Goal: Task Accomplishment & Management: Use online tool/utility

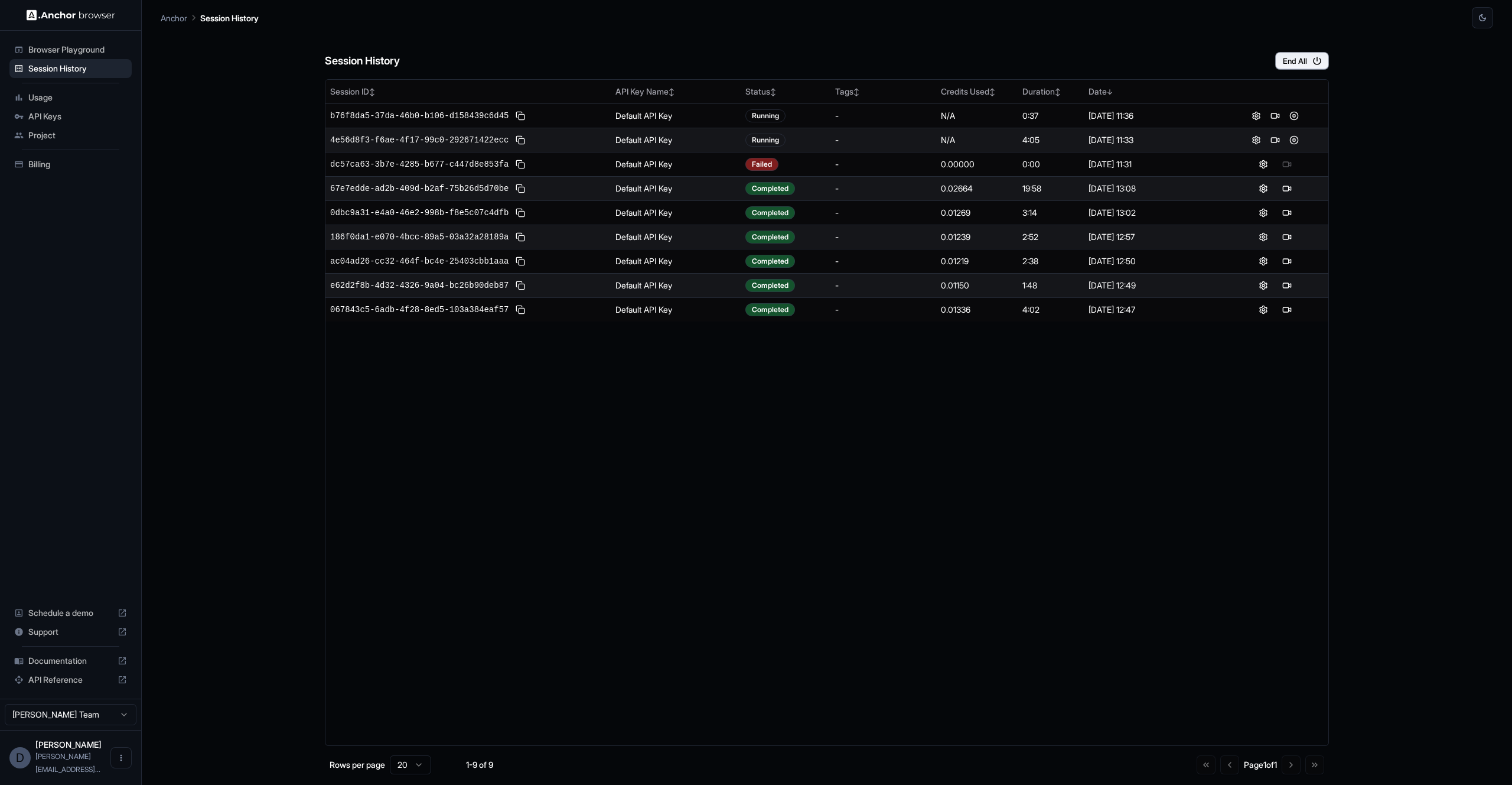
click at [1295, 141] on button at bounding box center [1294, 140] width 14 height 14
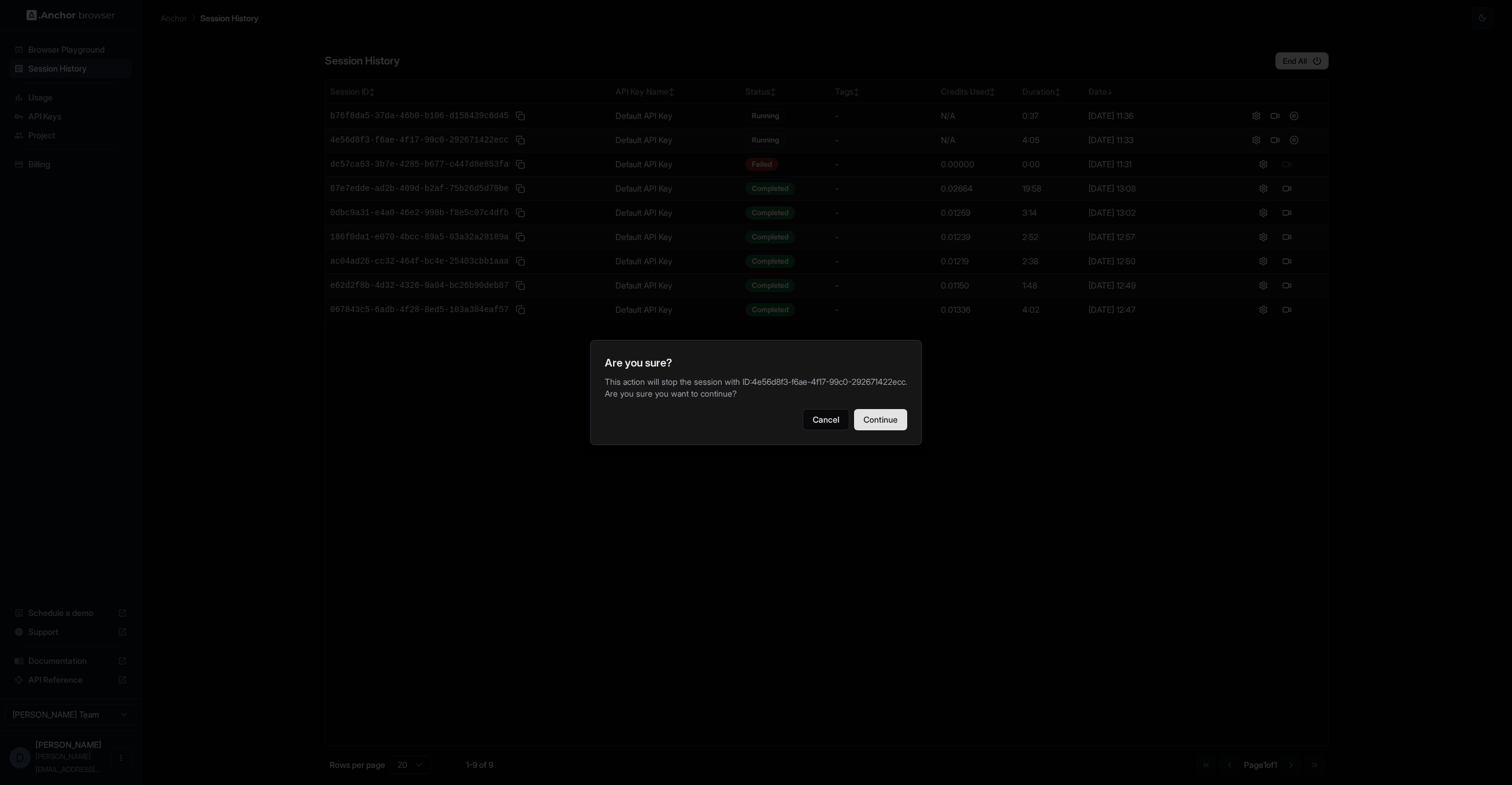
click at [876, 420] on button "Continue" at bounding box center [880, 419] width 53 height 21
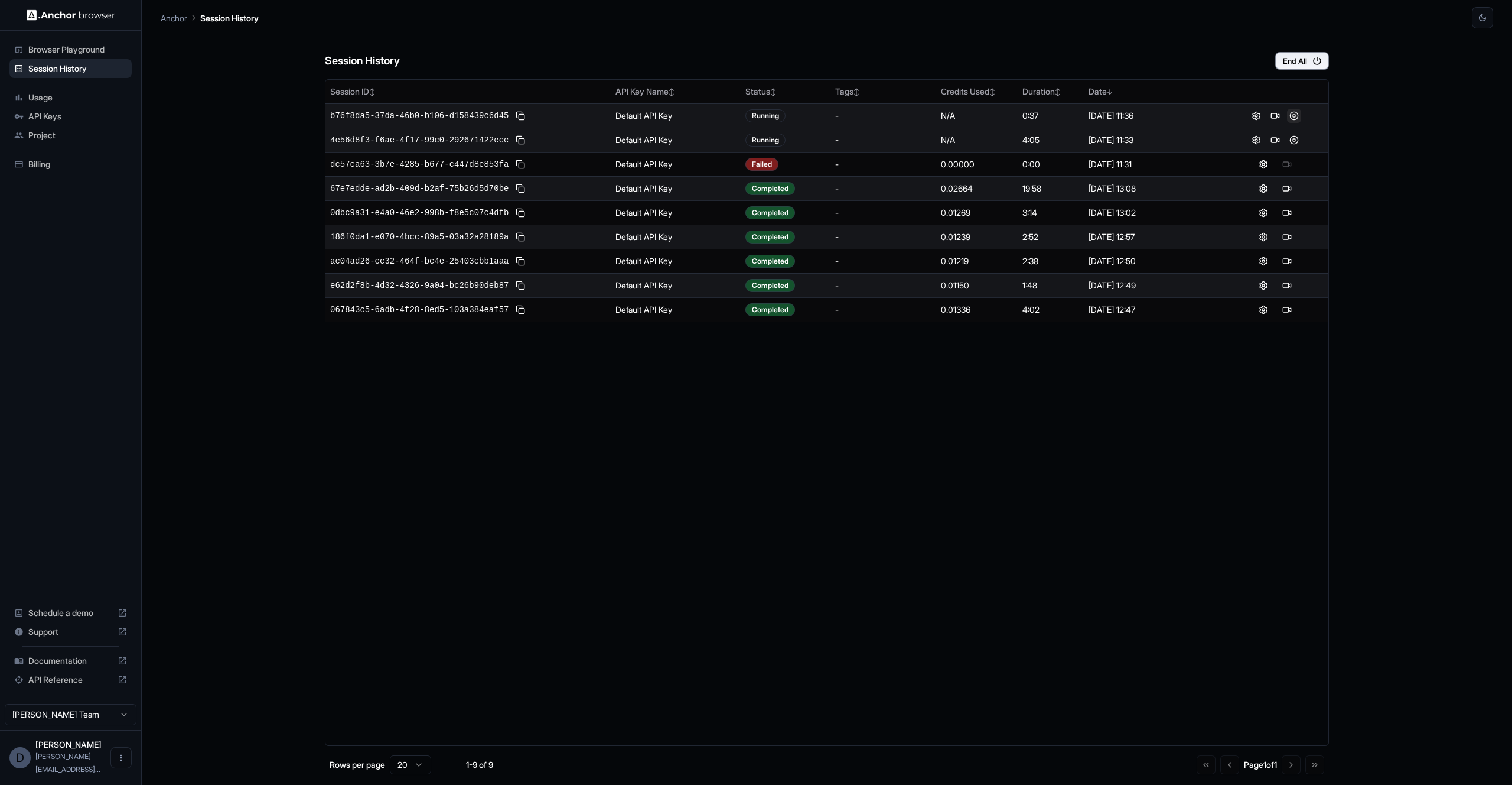
click at [1295, 118] on button at bounding box center [1294, 116] width 14 height 14
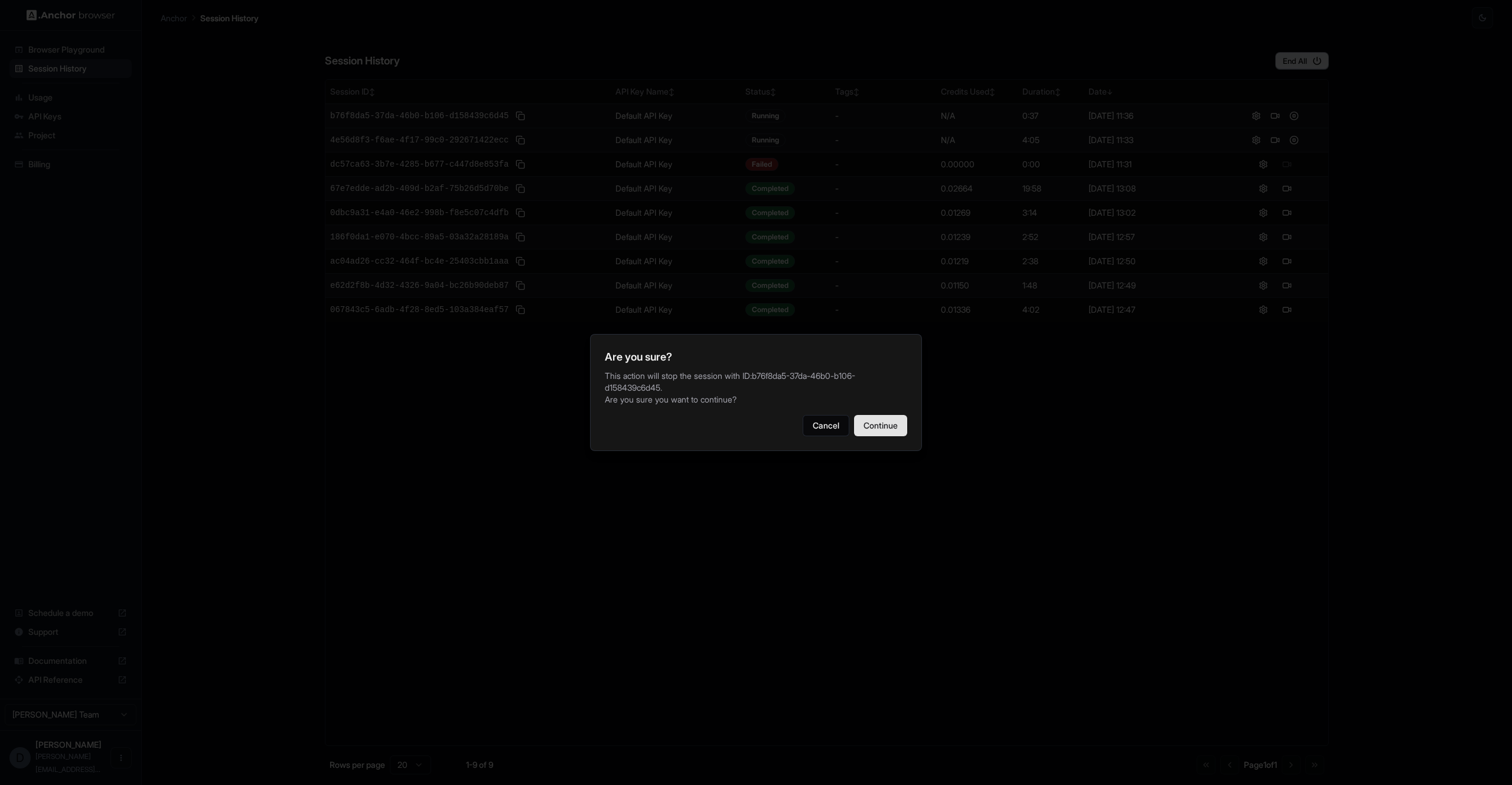
click at [888, 436] on button "Continue" at bounding box center [880, 425] width 53 height 21
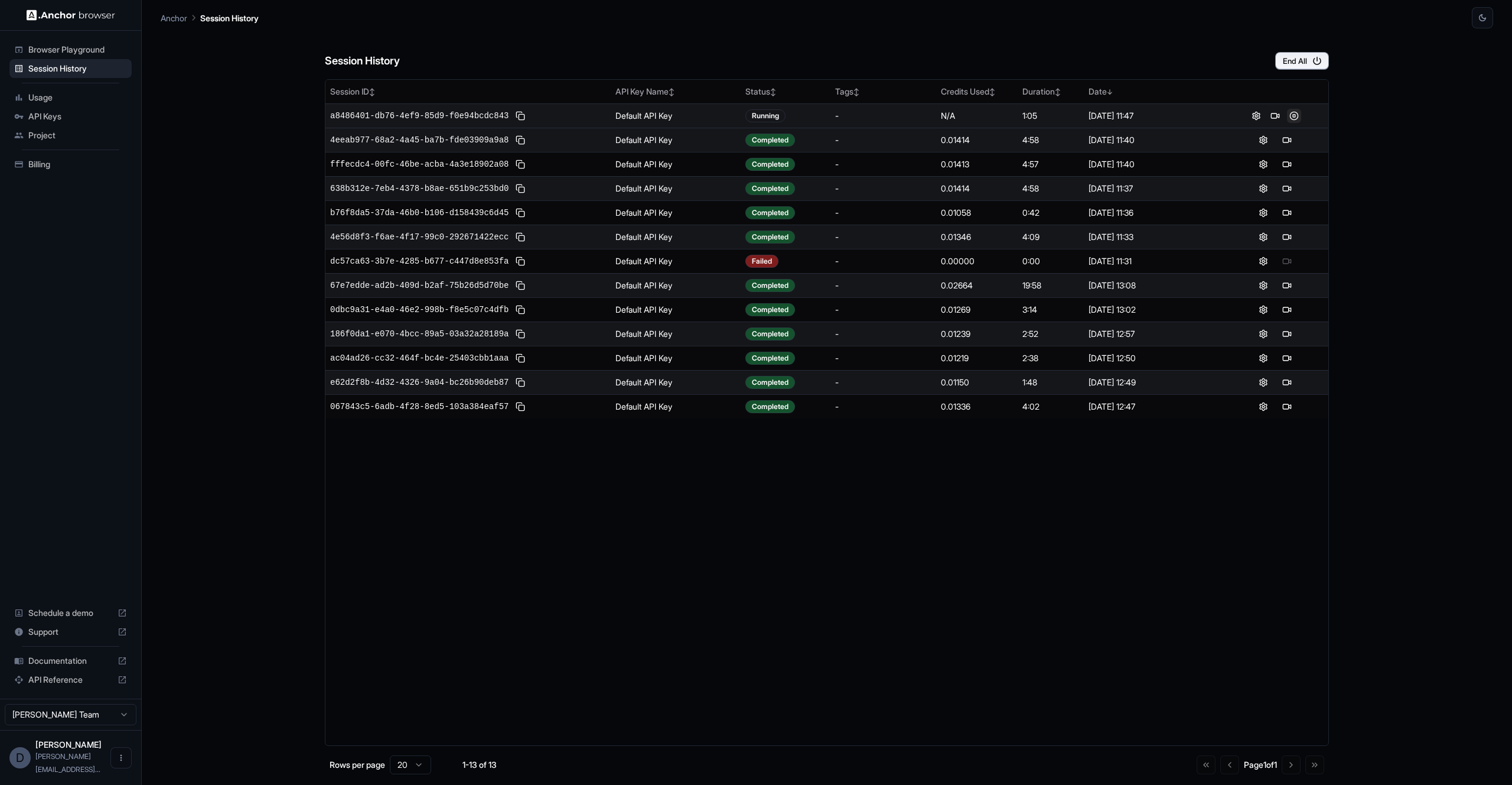
click at [1295, 120] on button at bounding box center [1294, 116] width 14 height 14
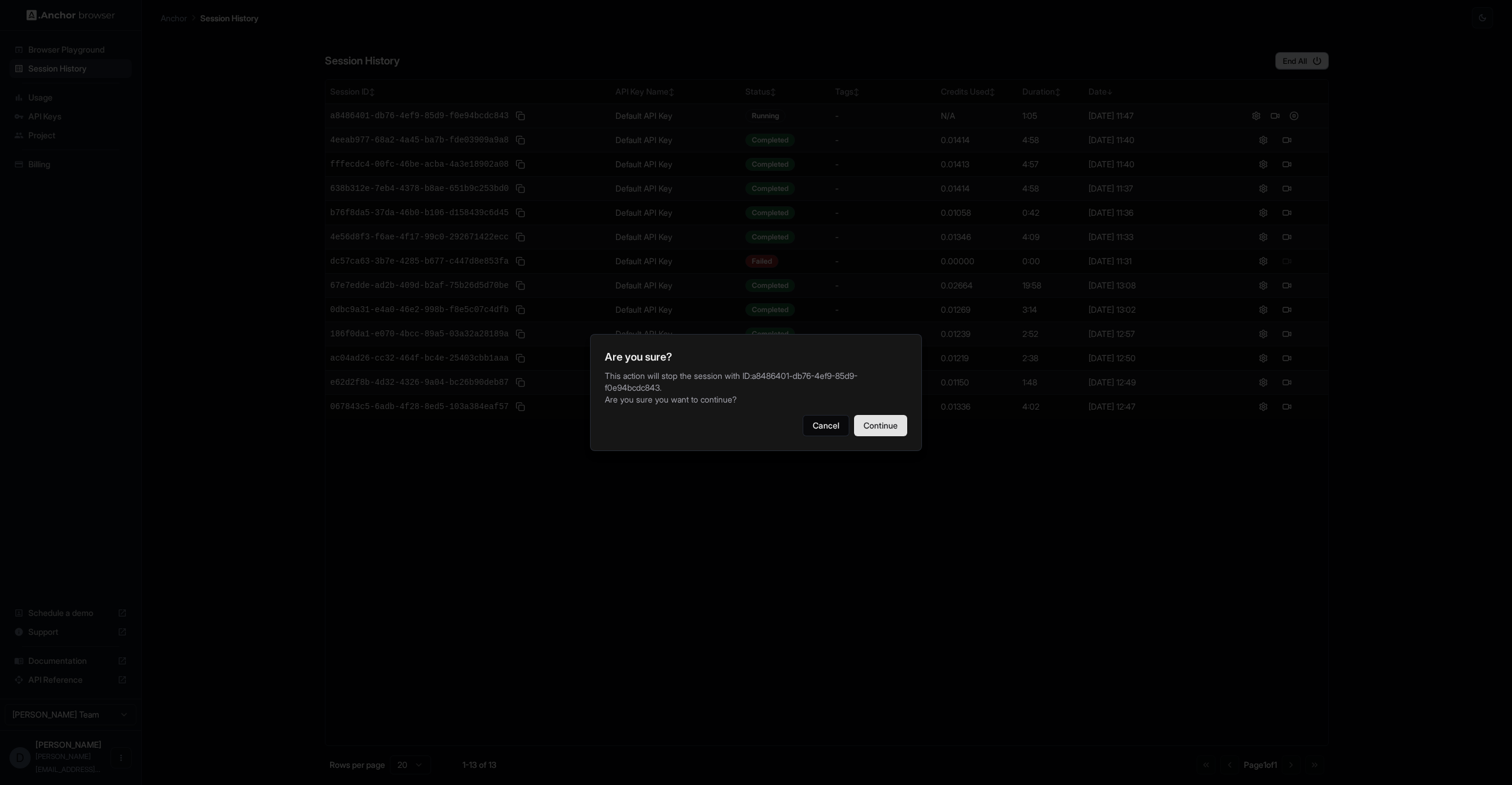
click at [891, 436] on button "Continue" at bounding box center [880, 425] width 53 height 21
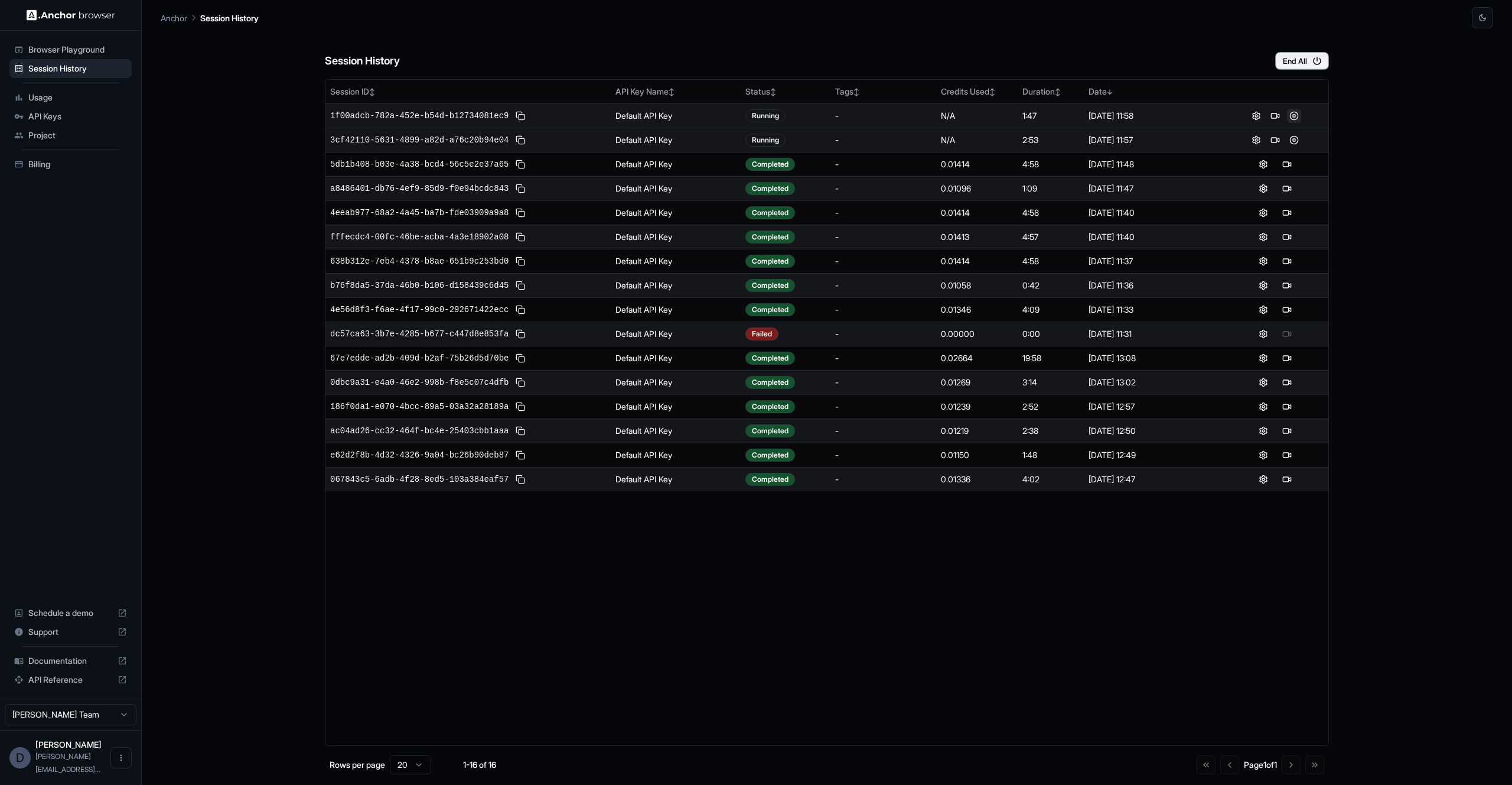
click at [1294, 116] on button at bounding box center [1294, 116] width 14 height 14
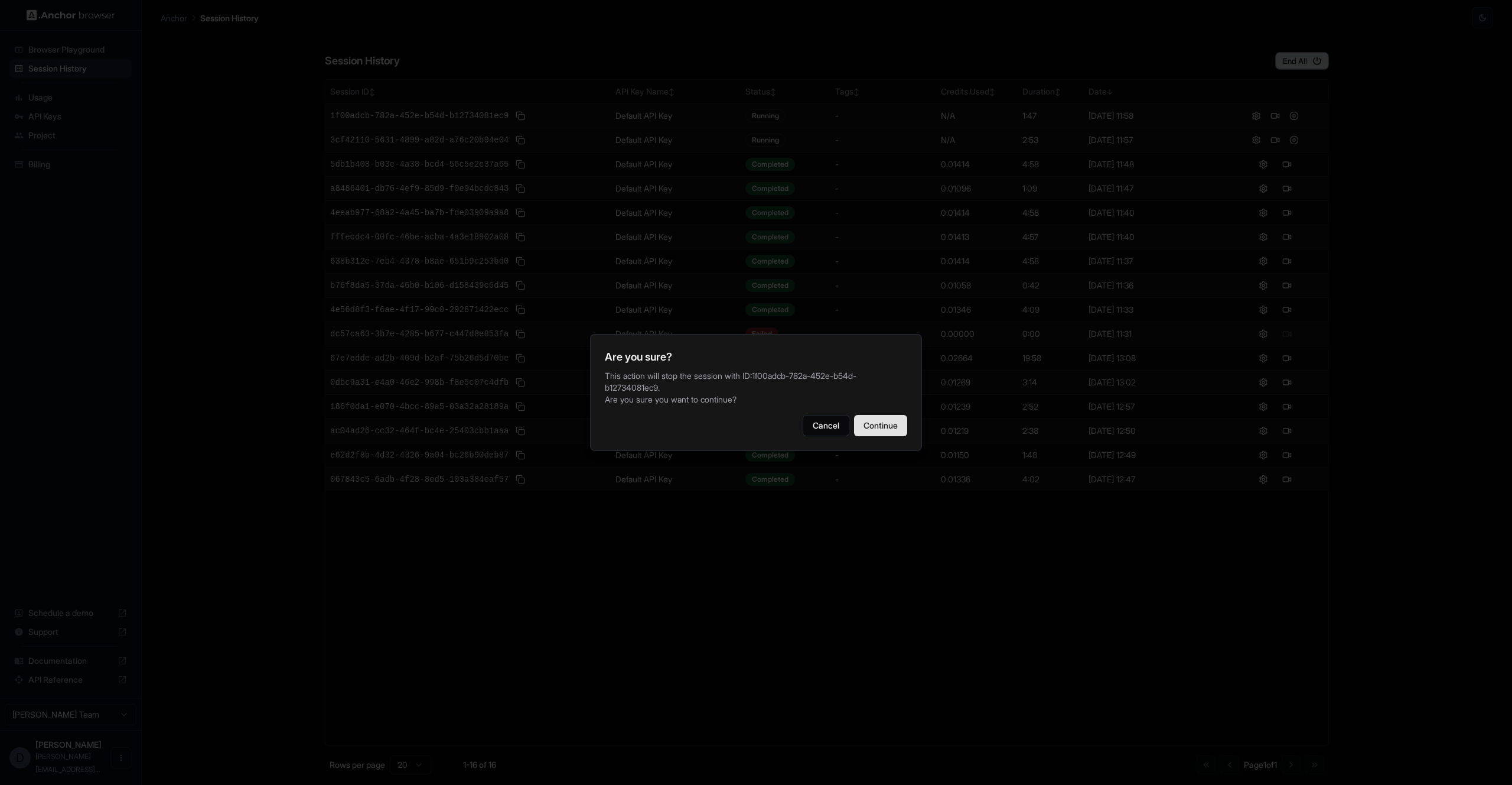
click at [896, 428] on button "Continue" at bounding box center [880, 425] width 53 height 21
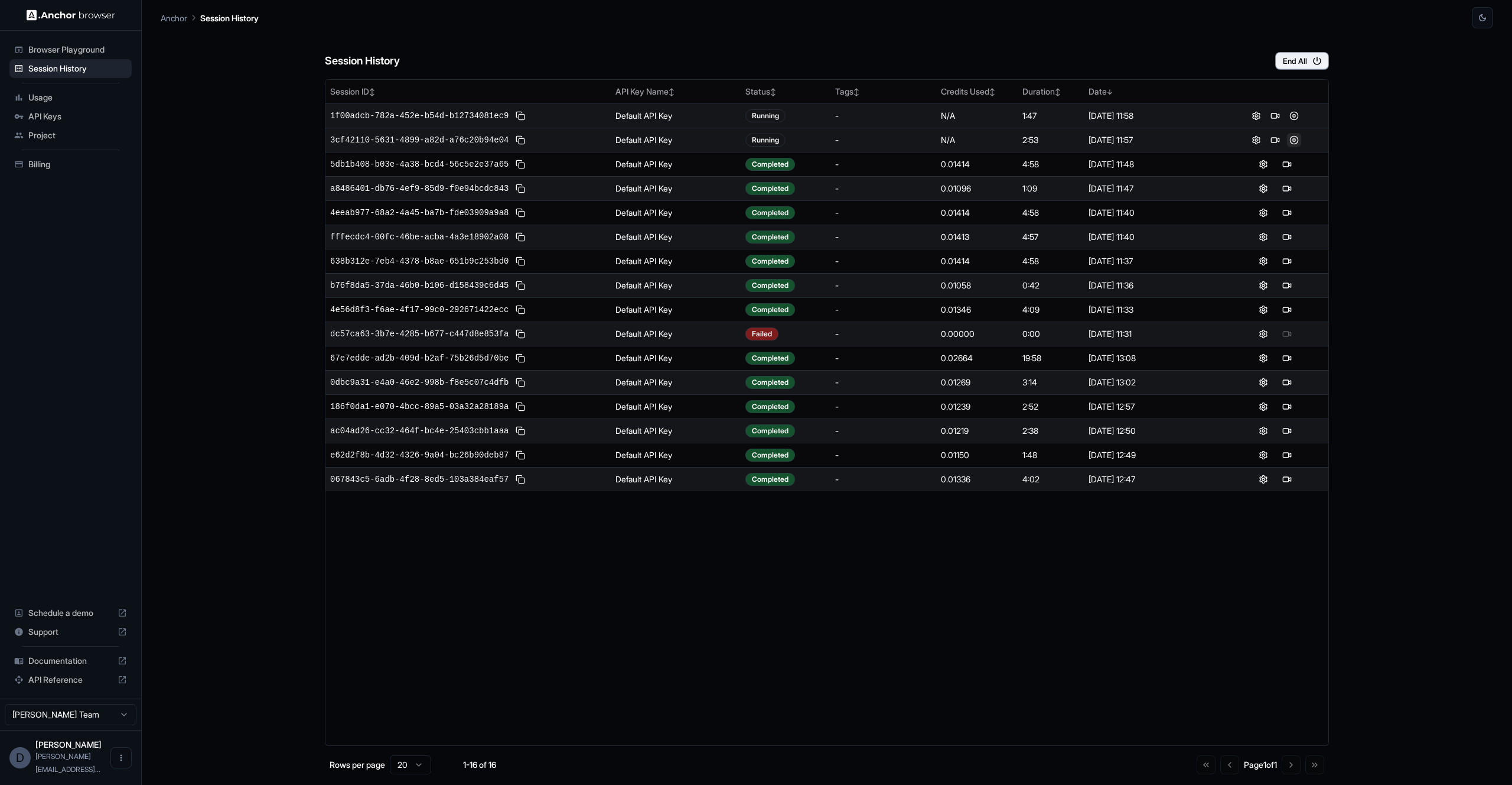
click at [1294, 141] on button at bounding box center [1294, 140] width 14 height 14
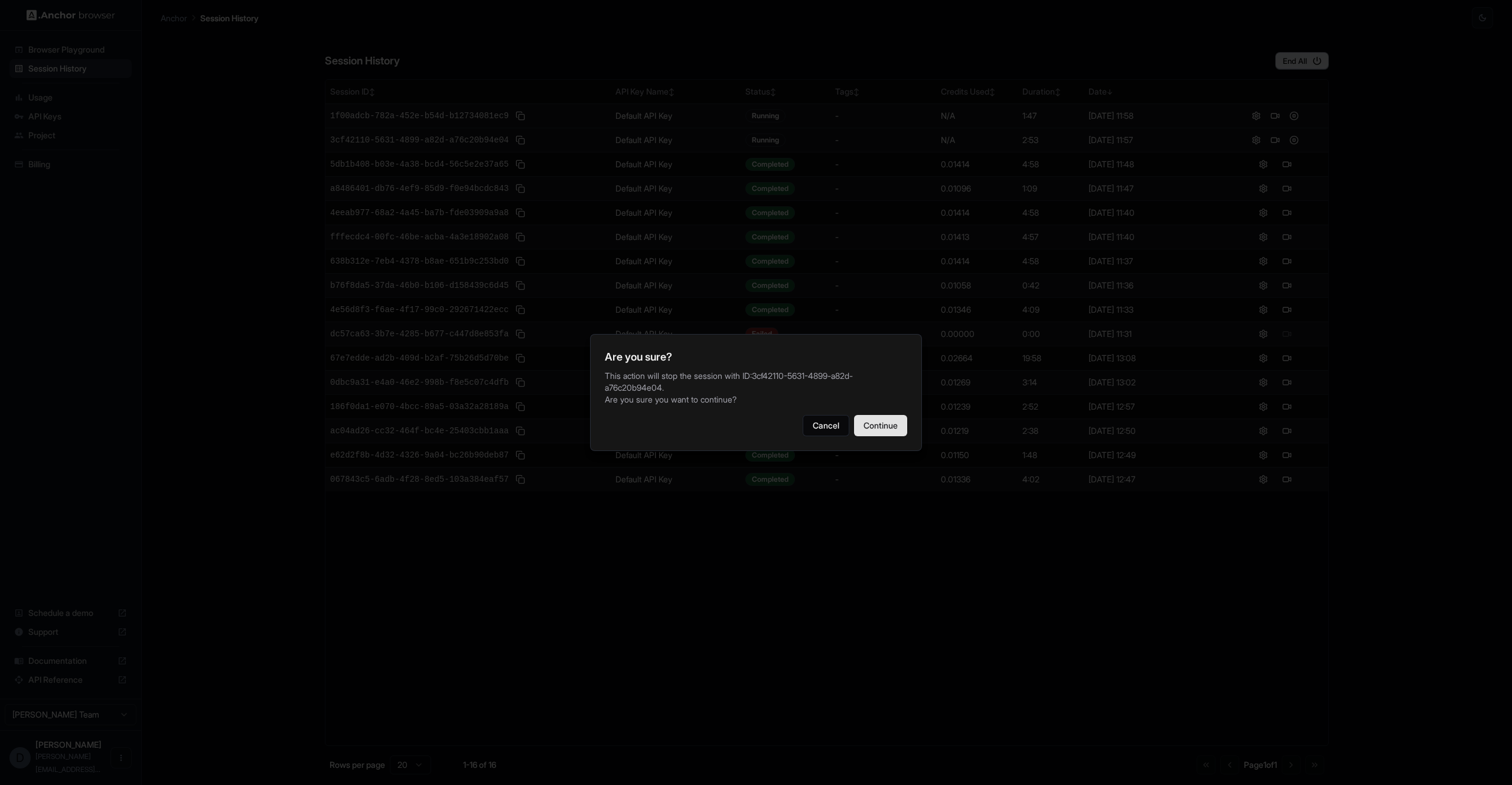
click at [878, 431] on button "Continue" at bounding box center [880, 425] width 53 height 21
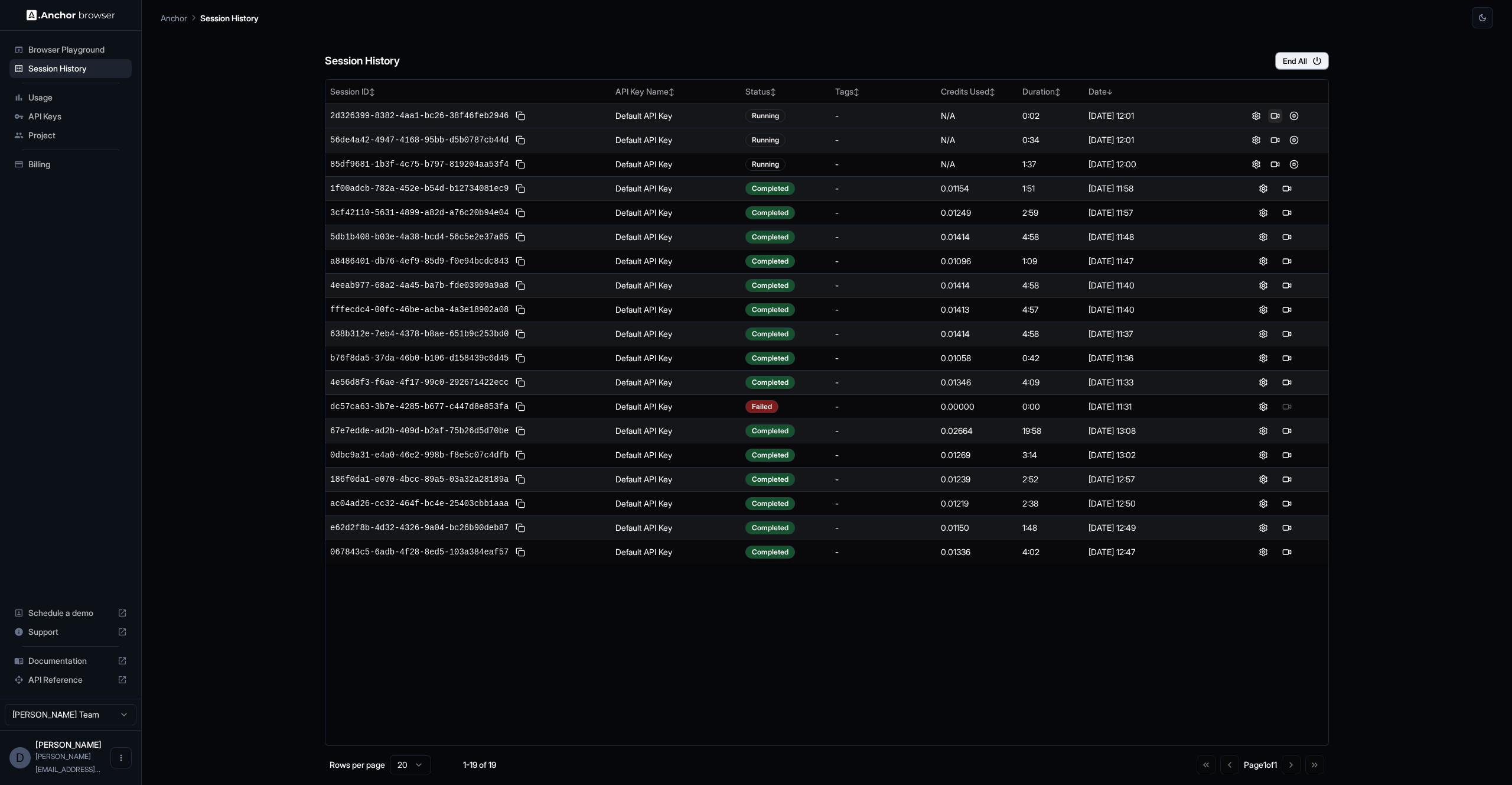
click at [1277, 118] on button at bounding box center [1276, 116] width 14 height 14
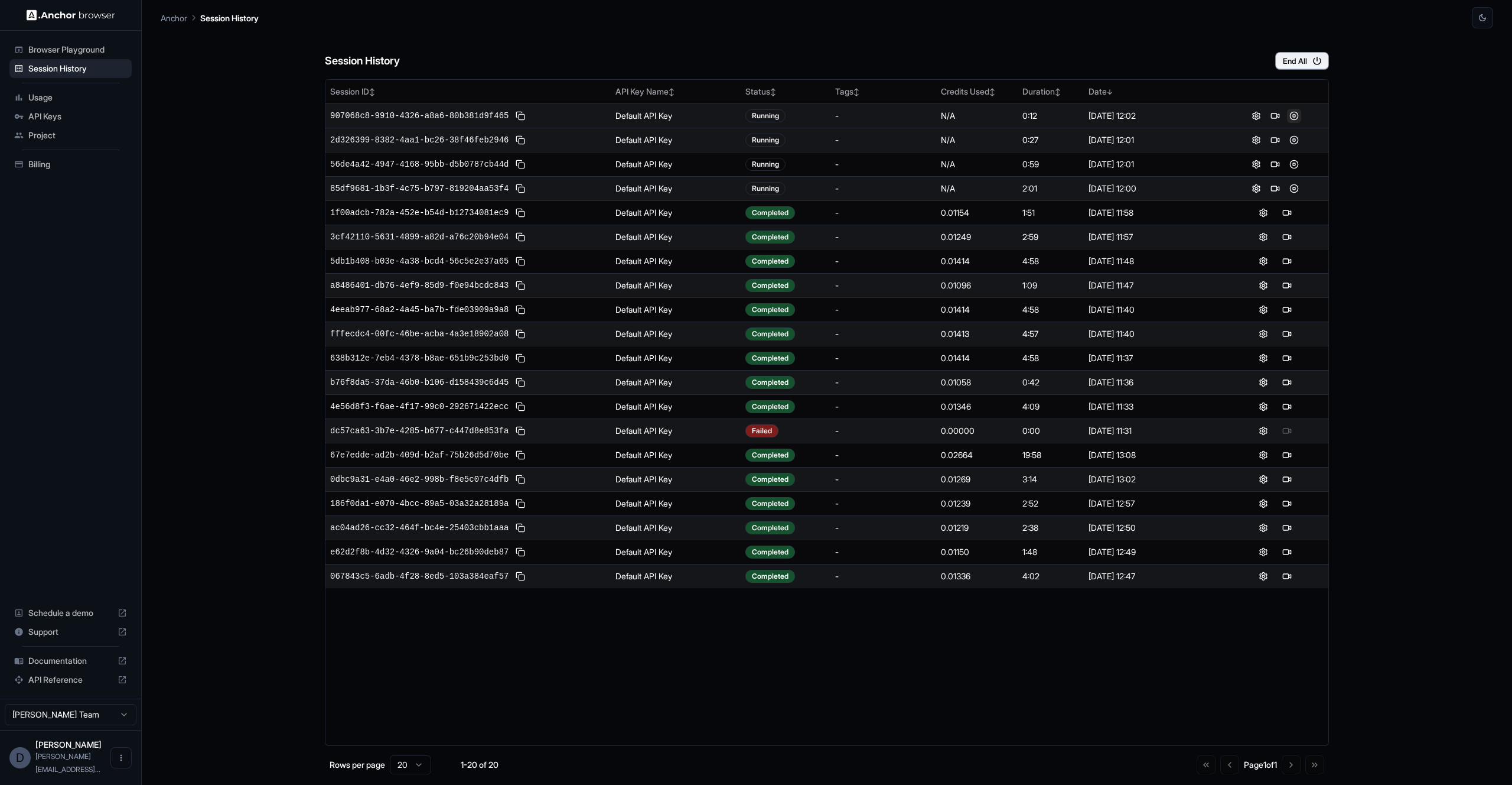
click at [1298, 117] on button at bounding box center [1294, 116] width 14 height 14
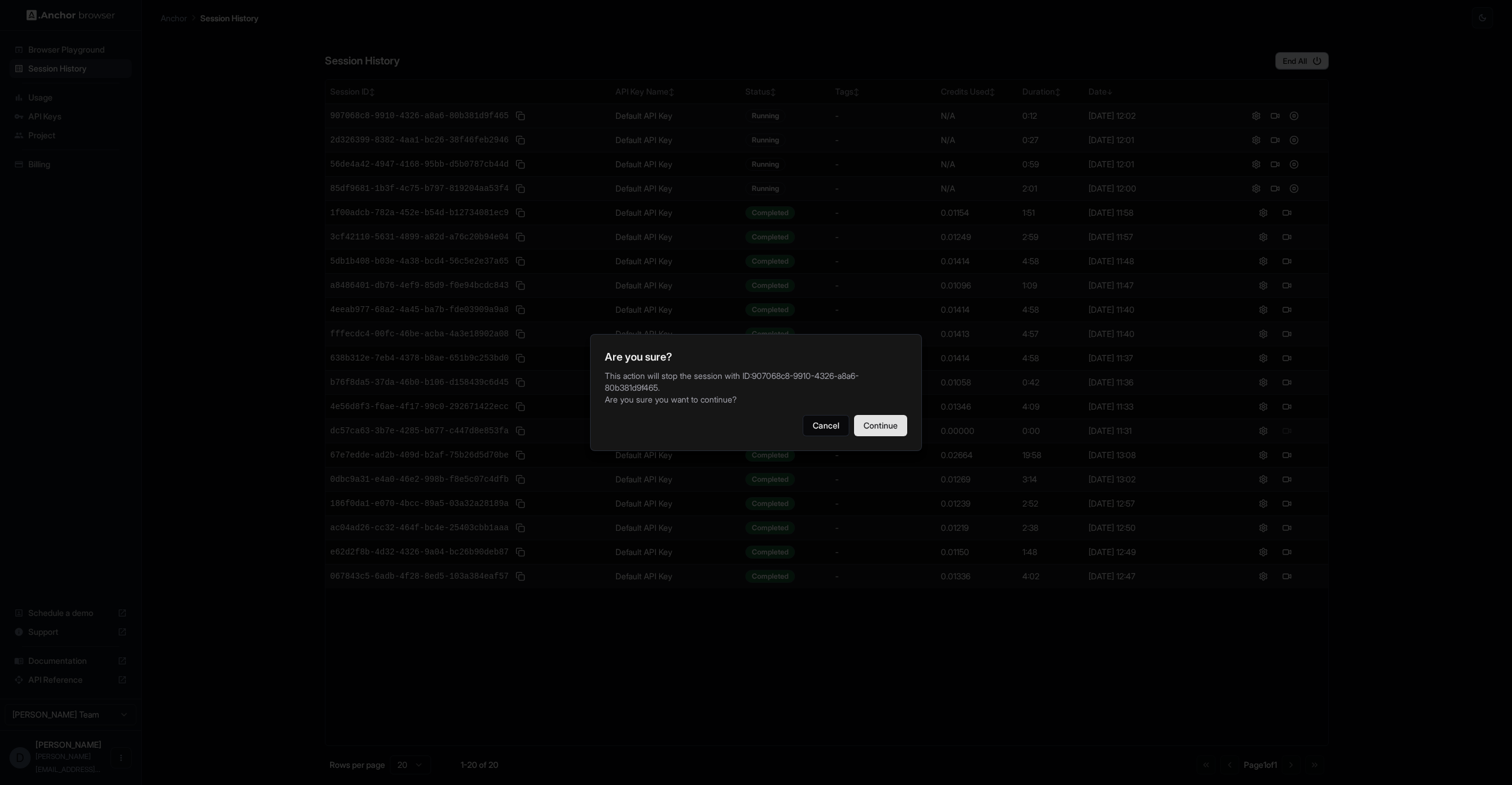
click at [897, 426] on button "Continue" at bounding box center [880, 425] width 53 height 21
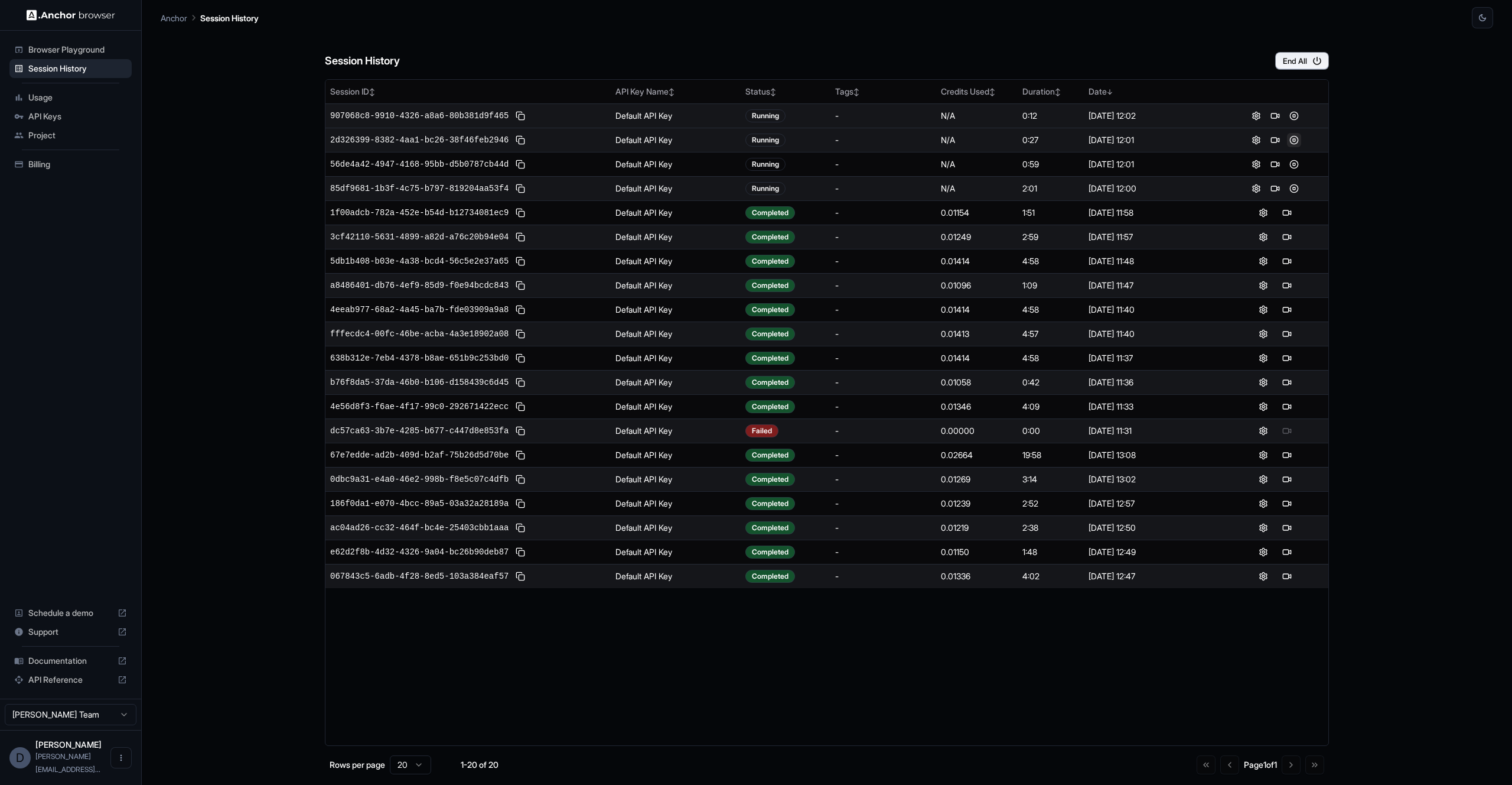
click at [1293, 139] on button at bounding box center [1294, 140] width 14 height 14
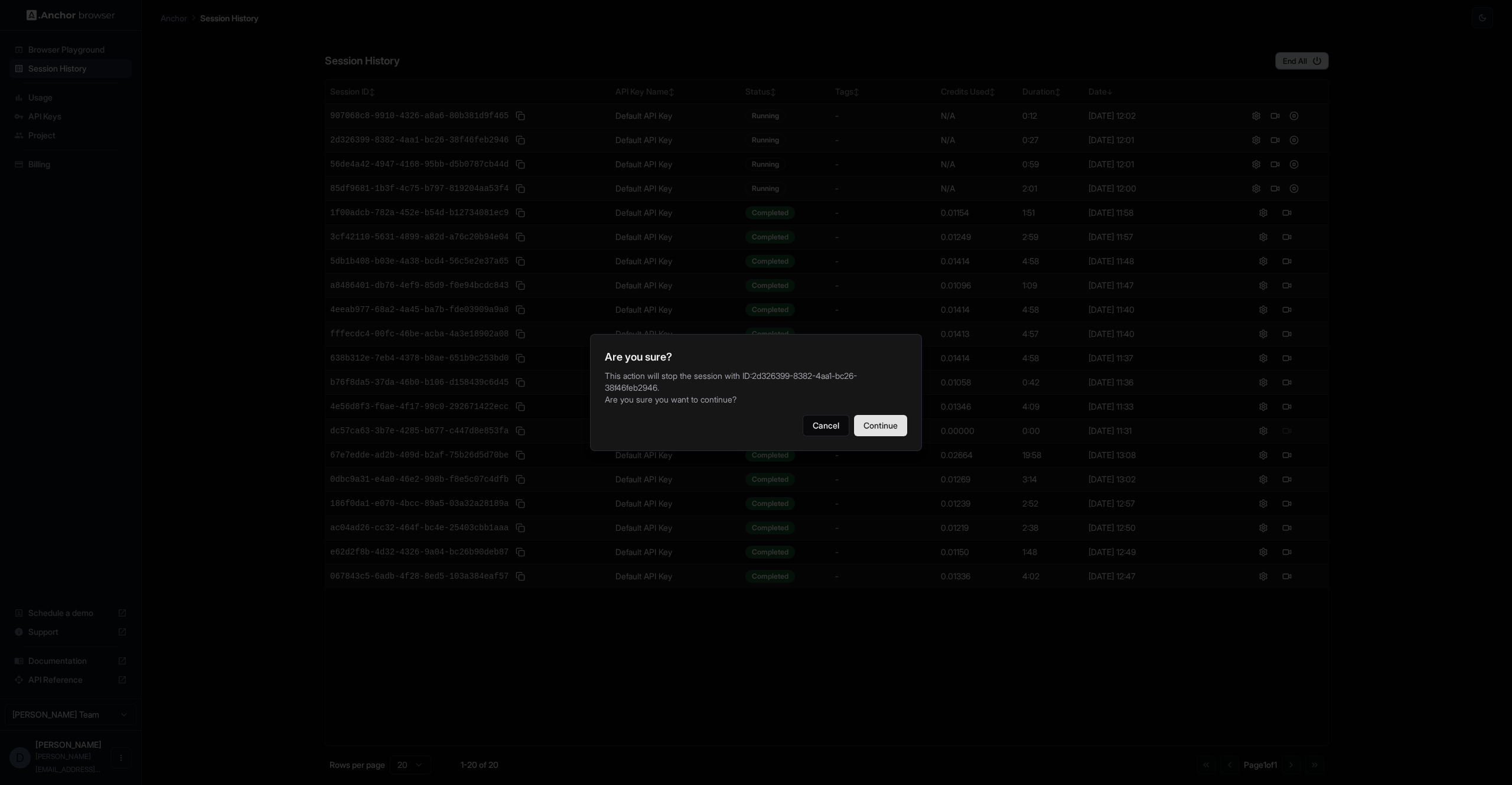
click at [899, 427] on button "Continue" at bounding box center [880, 425] width 53 height 21
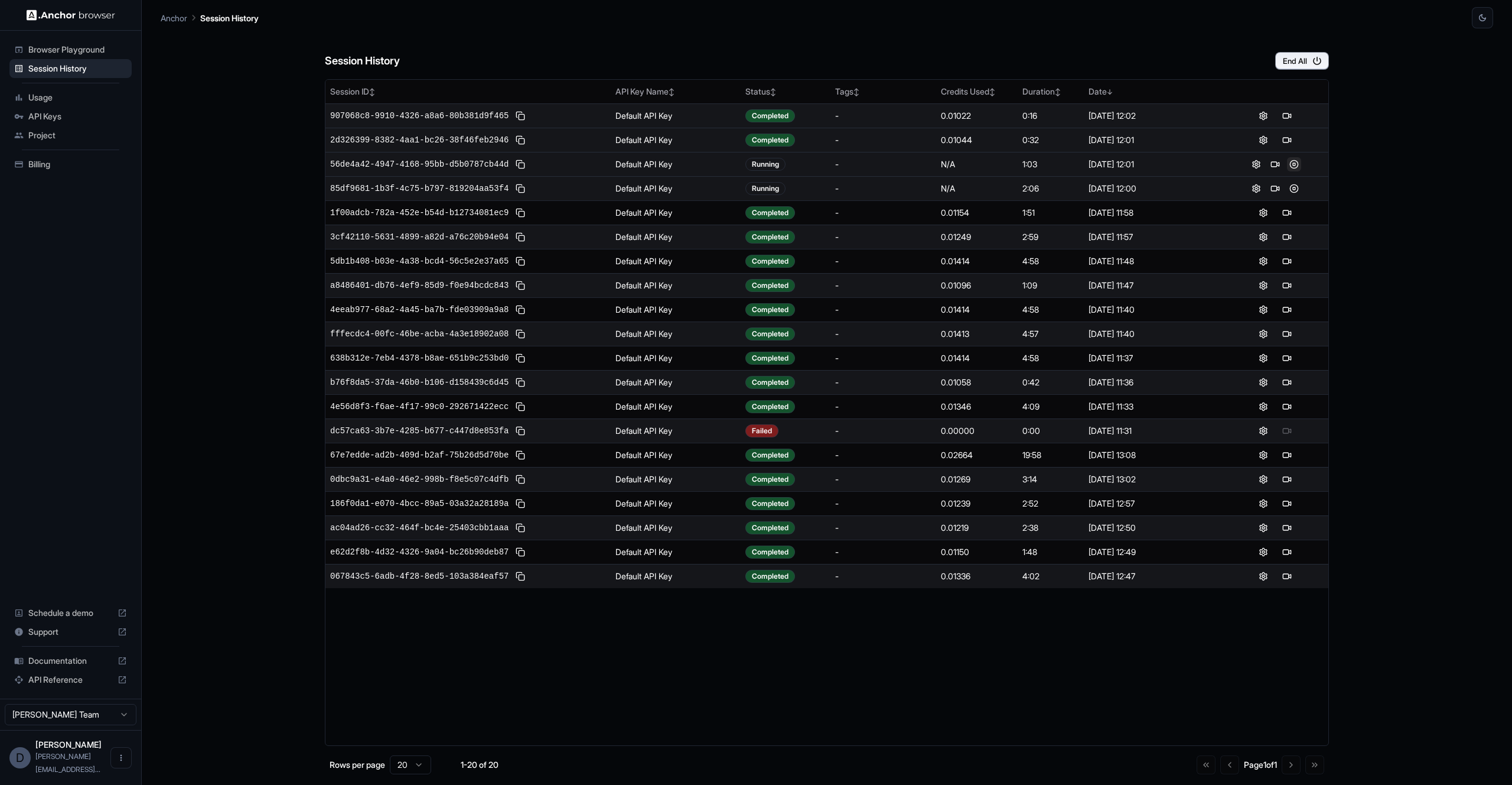
click at [1294, 169] on button at bounding box center [1294, 164] width 14 height 14
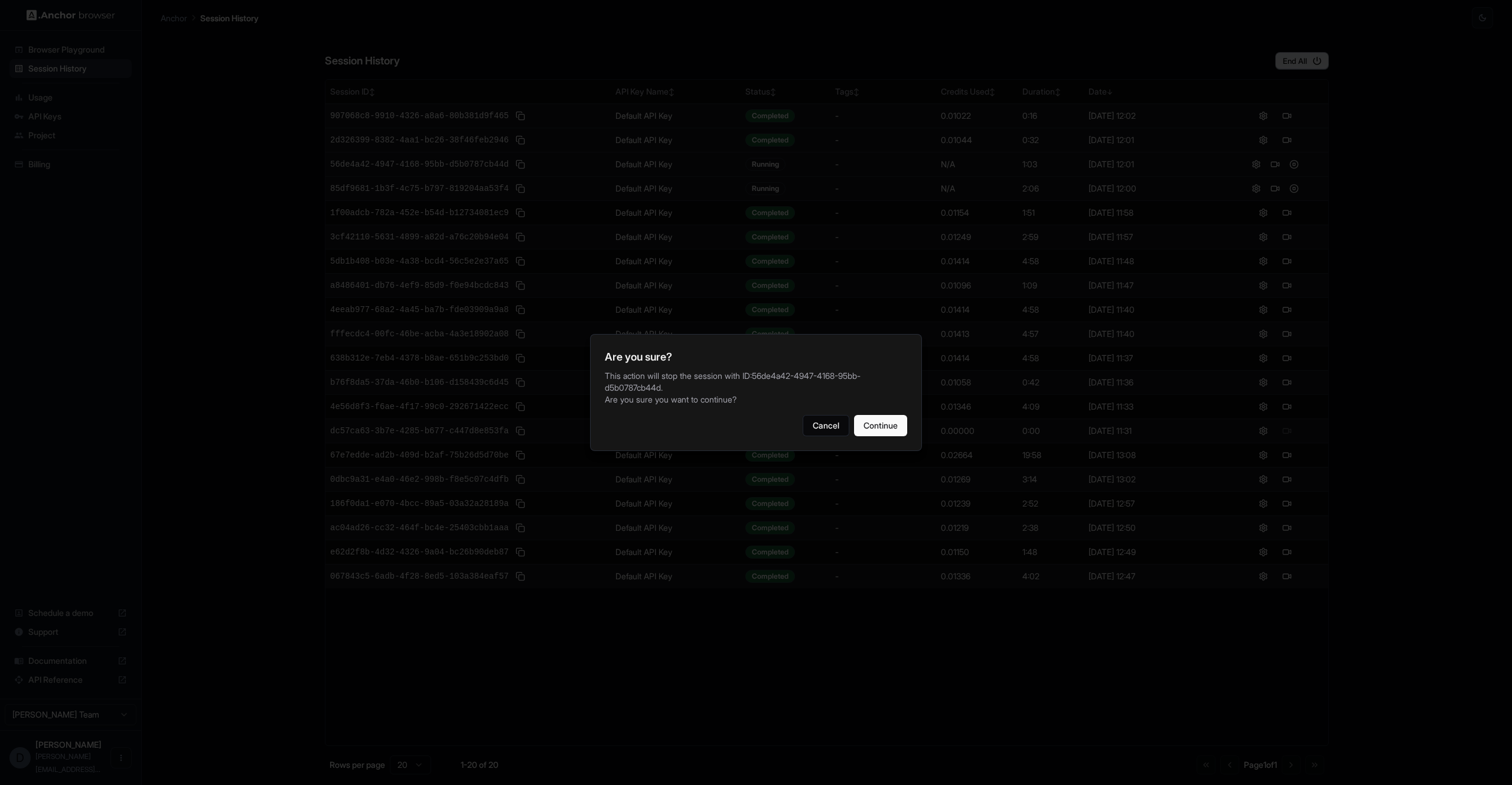
click at [911, 416] on div "Are you sure? This action will stop the session with ID: 56de4a42-4947-4168-95b…" at bounding box center [756, 392] width 332 height 117
click at [897, 423] on button "Continue" at bounding box center [880, 425] width 53 height 21
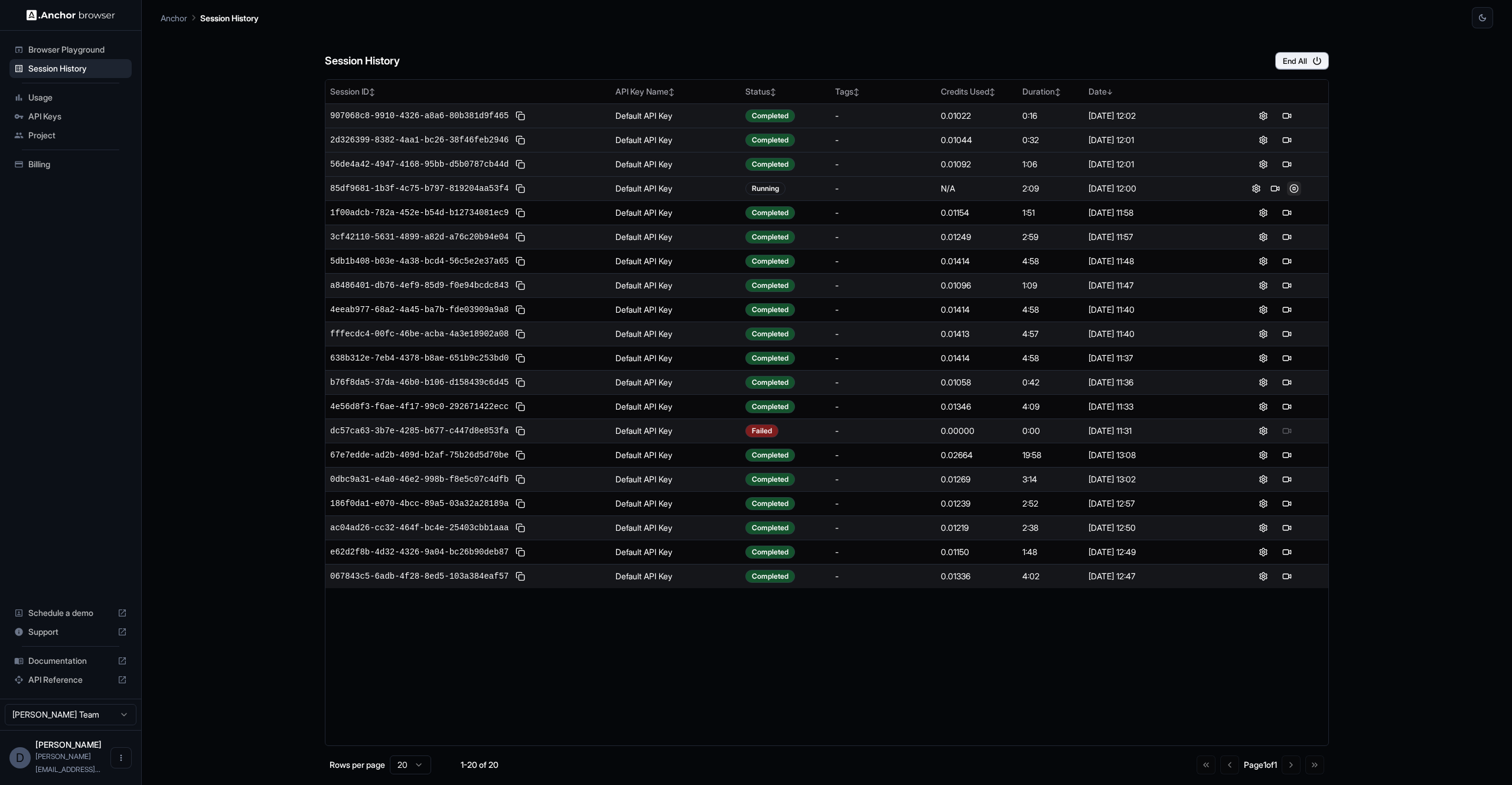
click at [1291, 189] on button at bounding box center [1294, 189] width 14 height 14
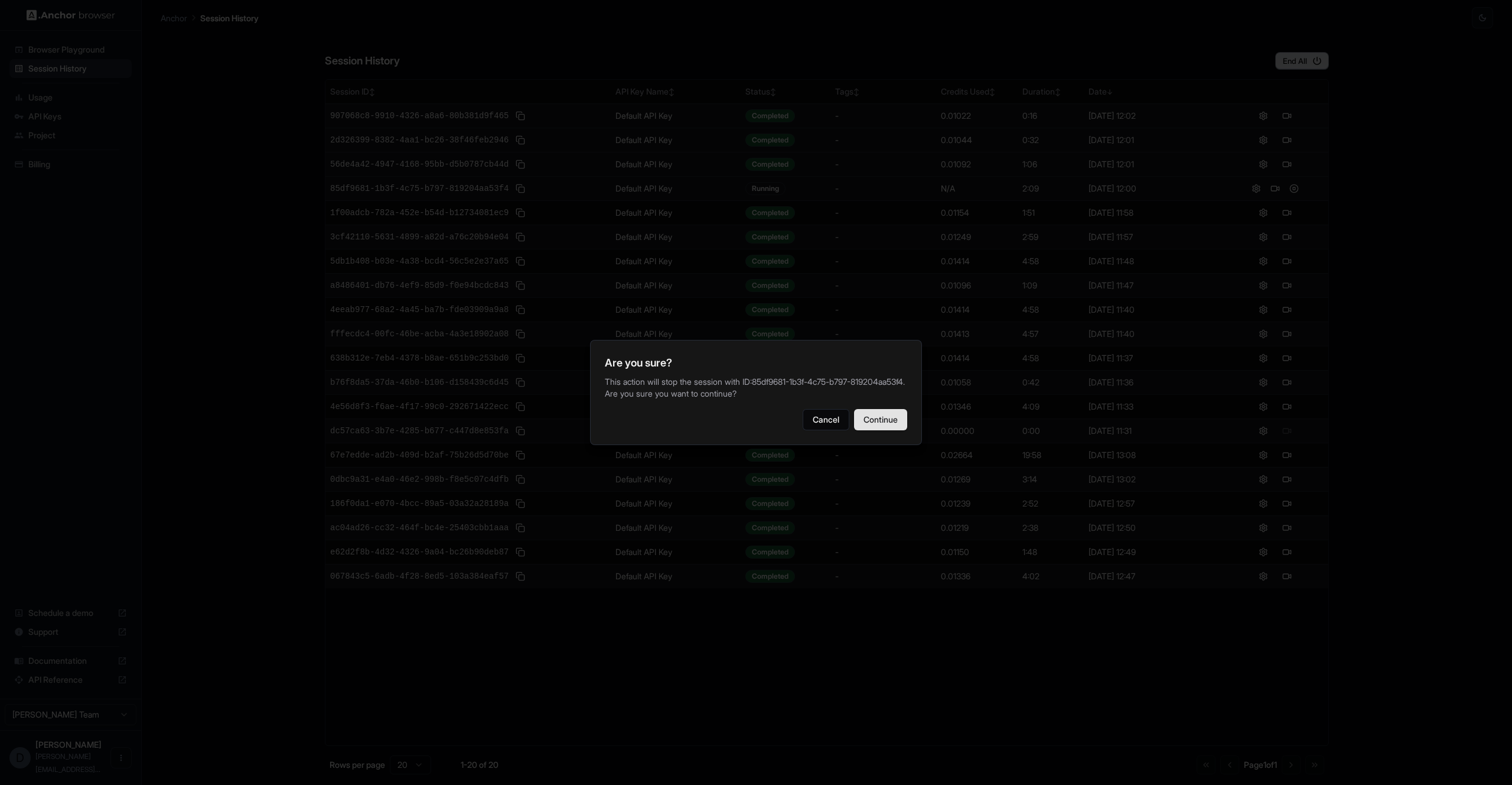
click at [888, 430] on button "Continue" at bounding box center [880, 419] width 53 height 21
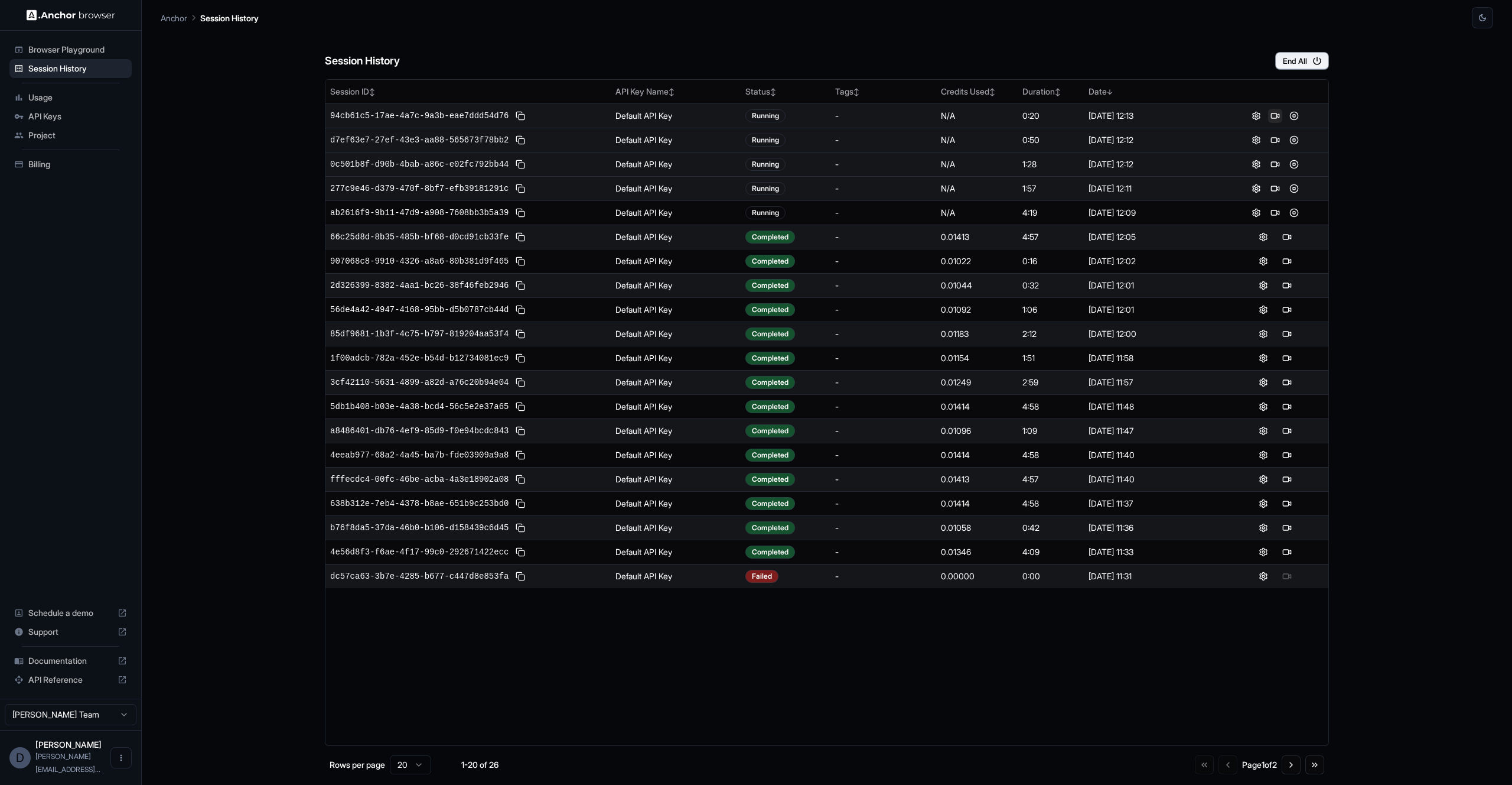
click at [1278, 118] on button at bounding box center [1276, 116] width 14 height 14
click at [1299, 111] on button at bounding box center [1294, 116] width 14 height 14
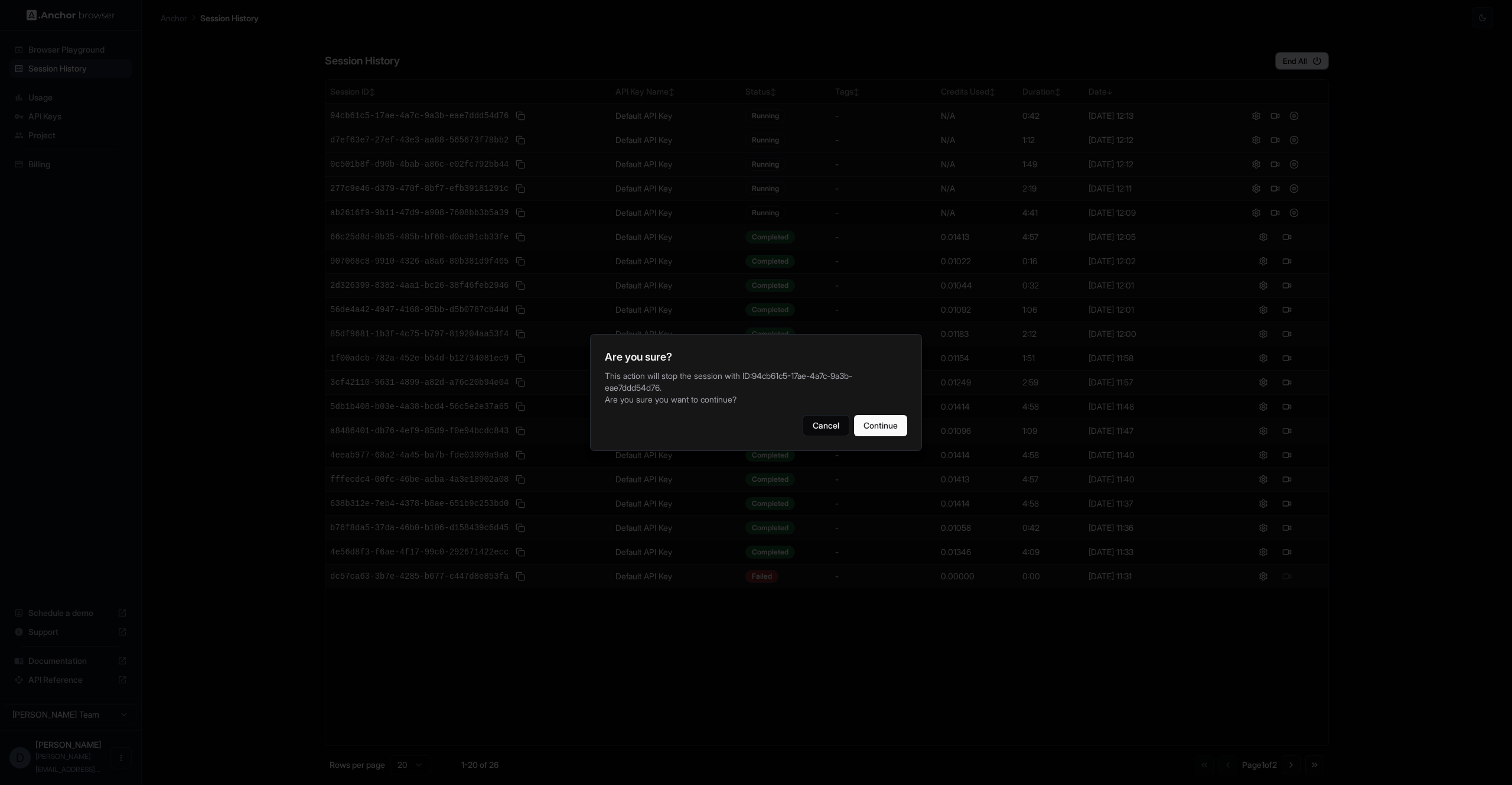
click at [1302, 53] on div at bounding box center [756, 392] width 1512 height 785
click at [830, 418] on button "Cancel" at bounding box center [826, 425] width 47 height 21
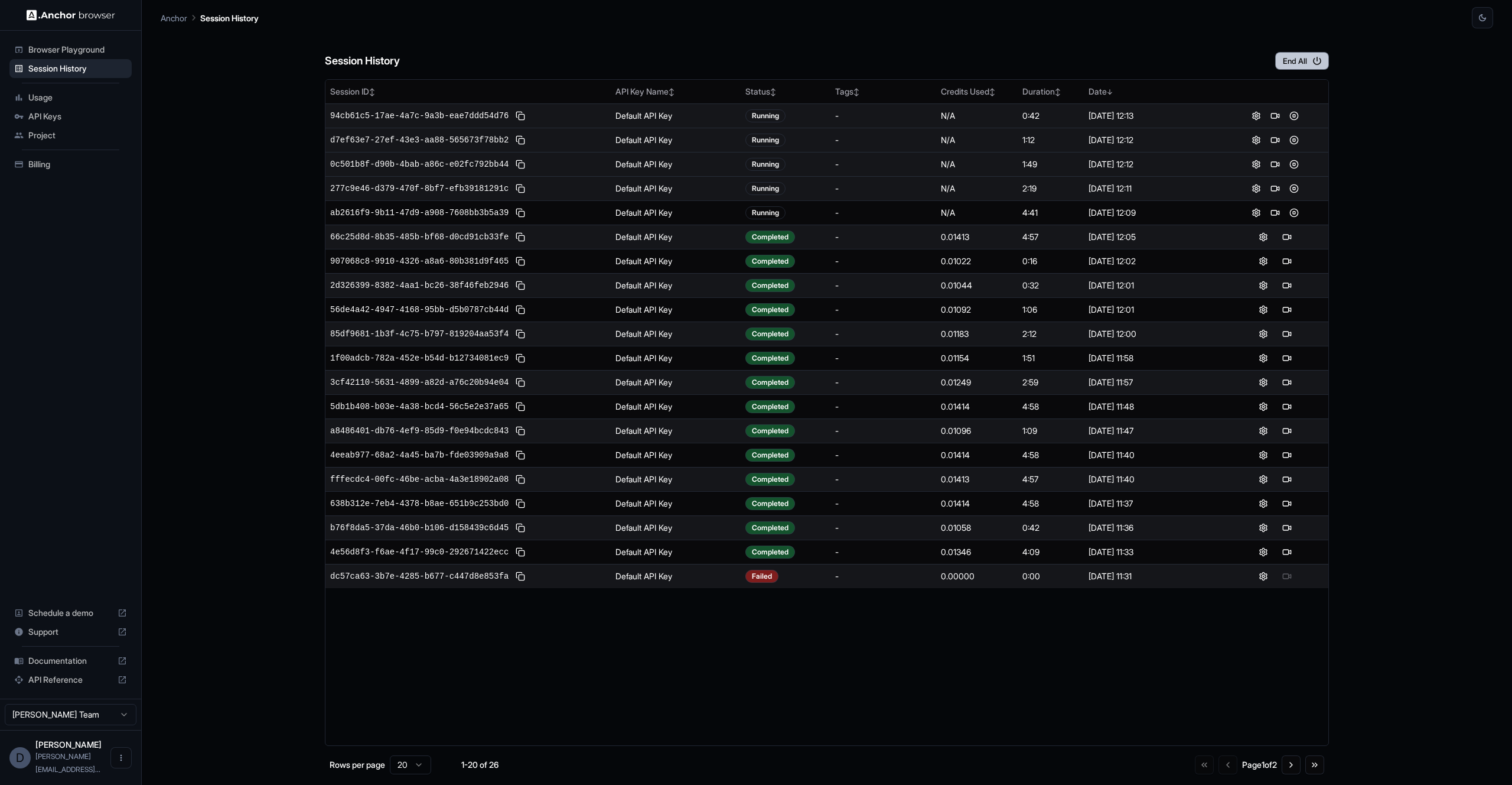
click at [1283, 55] on button "End All" at bounding box center [1302, 61] width 54 height 18
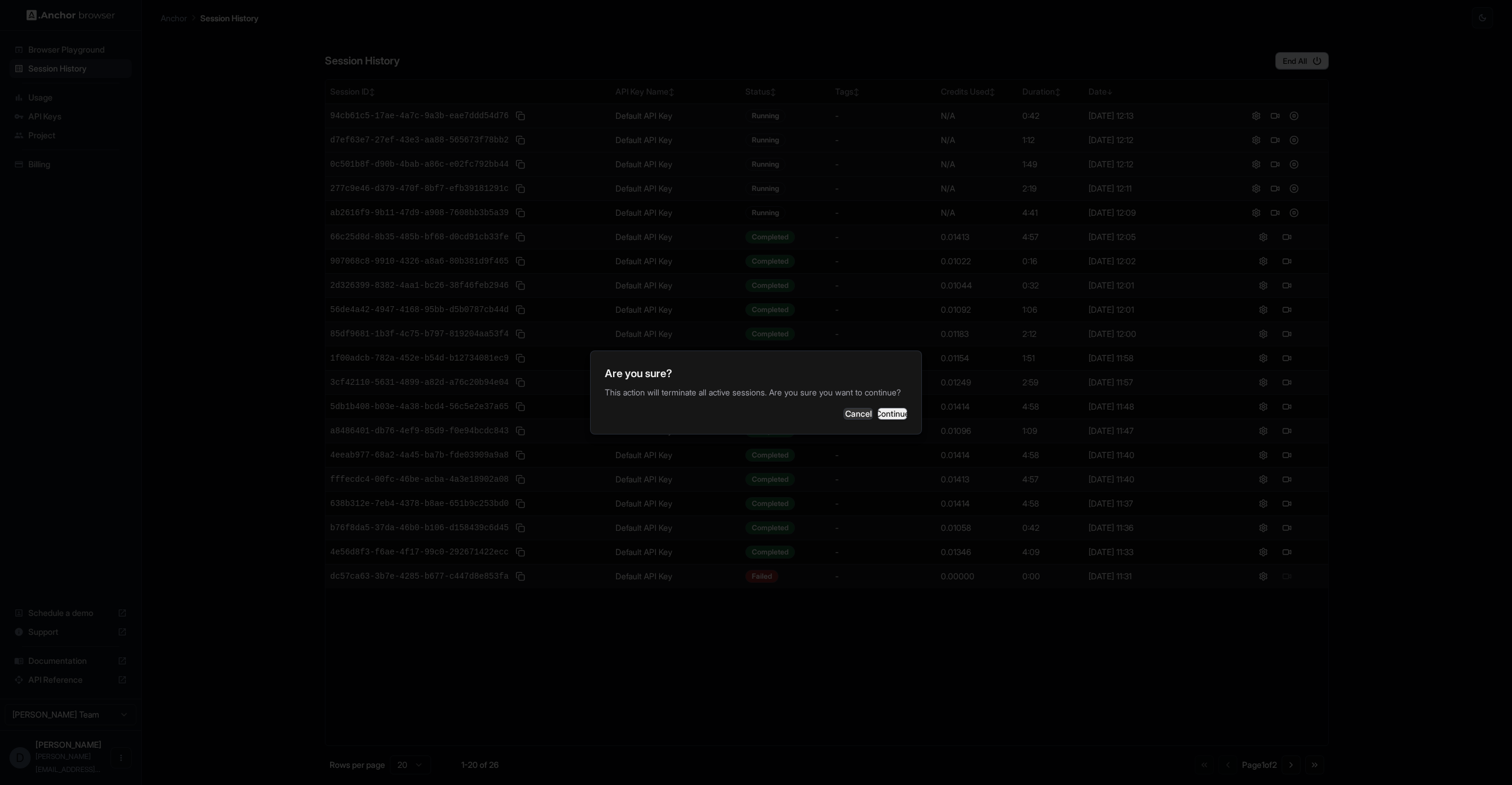
click at [880, 417] on button "Continue" at bounding box center [892, 413] width 29 height 12
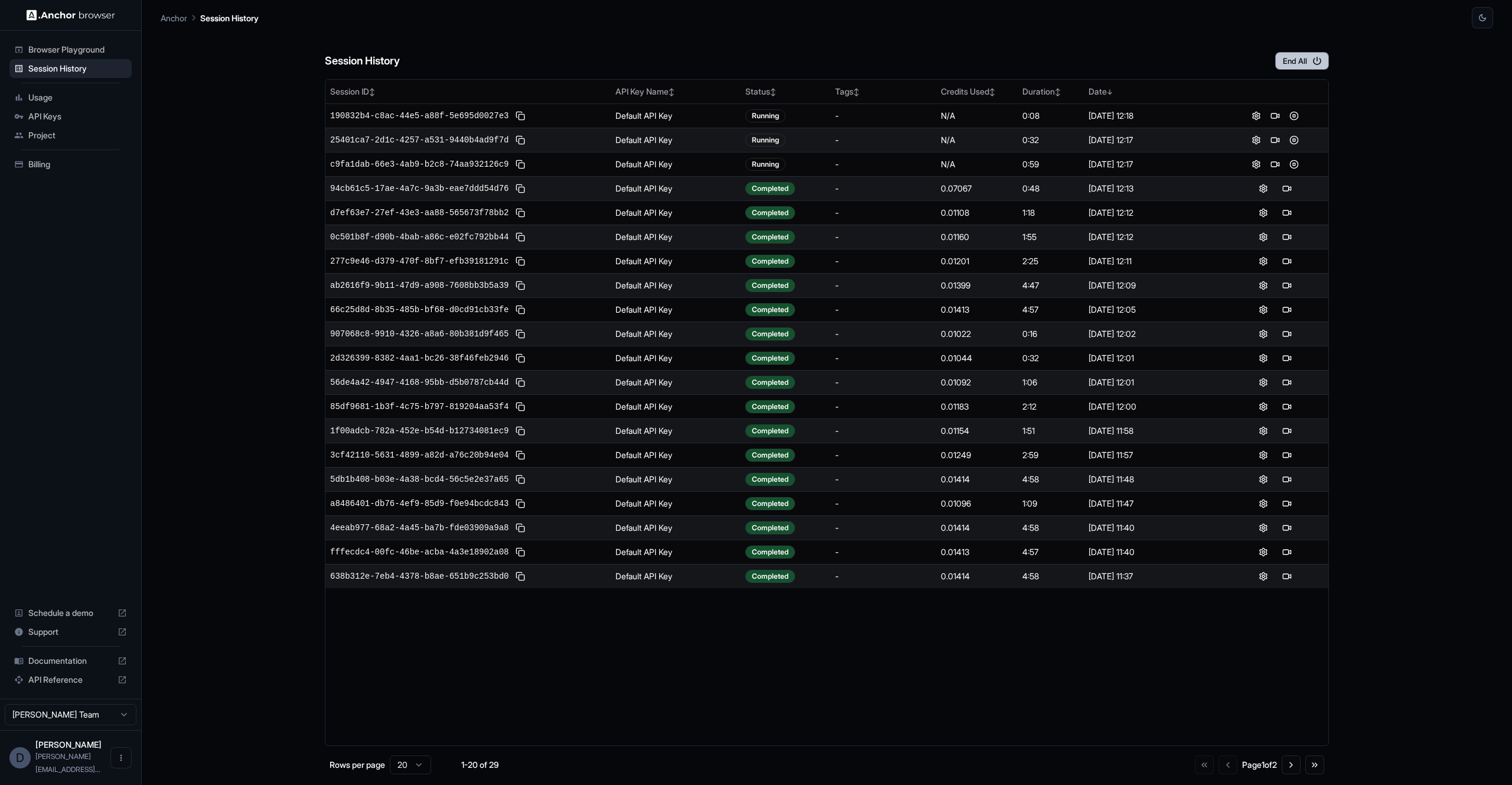
click at [1299, 63] on button "End All" at bounding box center [1302, 61] width 54 height 18
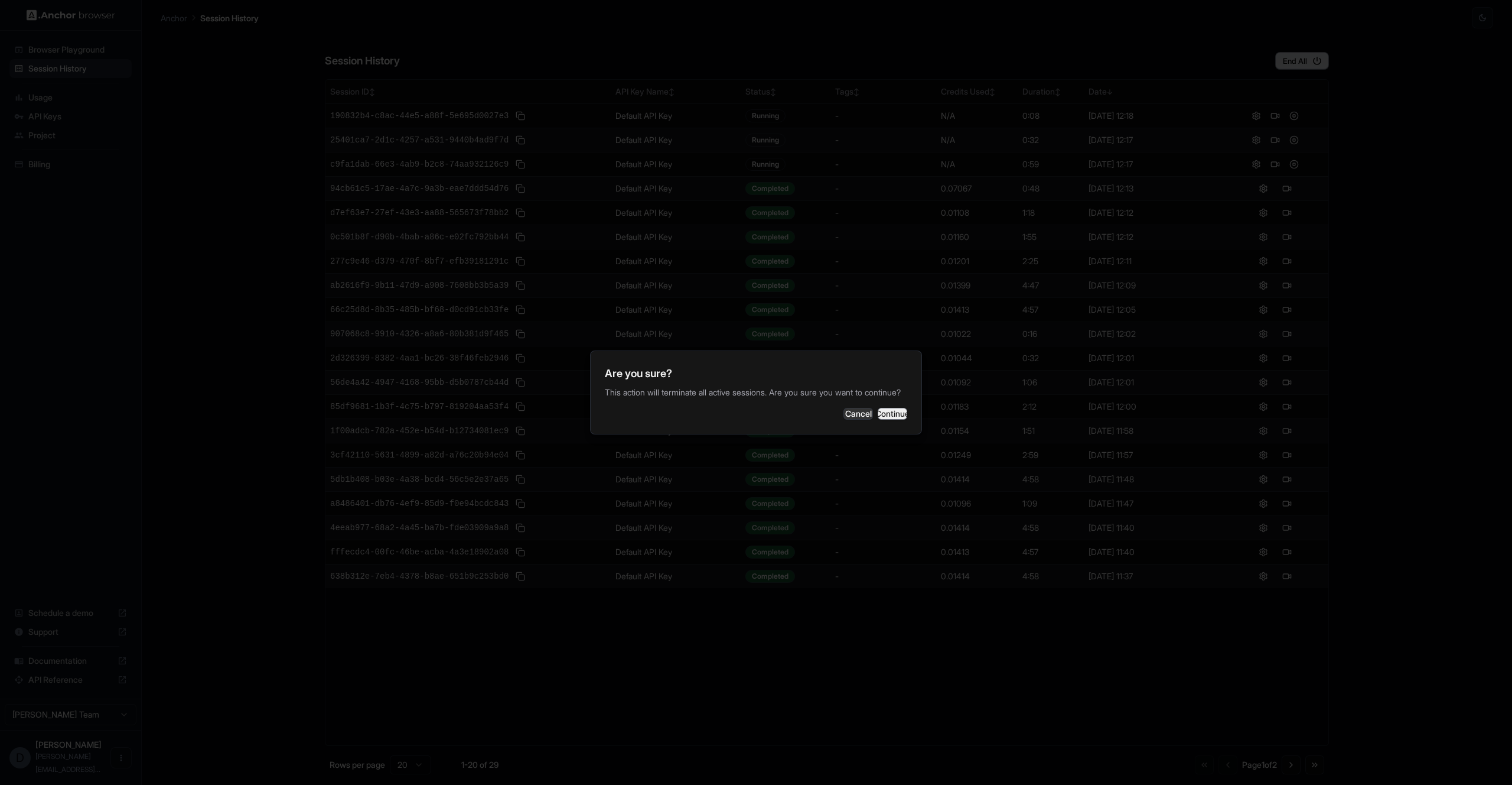
click at [884, 419] on button "Continue" at bounding box center [892, 413] width 29 height 12
